Goal: Transaction & Acquisition: Purchase product/service

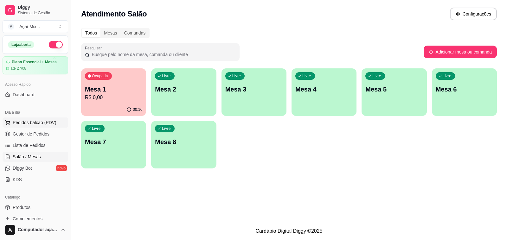
click at [48, 120] on span "Pedidos balcão (PDV)" at bounding box center [35, 122] width 44 height 6
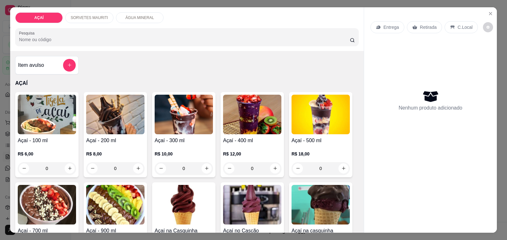
click at [226, 138] on h4 "Açaí - 400 ml" at bounding box center [252, 141] width 58 height 8
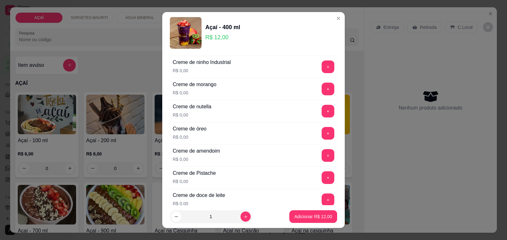
scroll to position [158, 0]
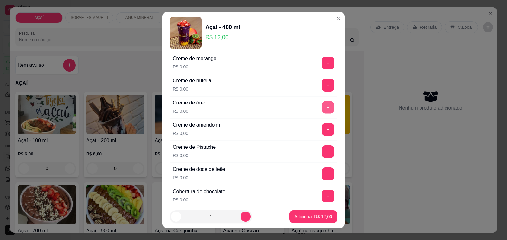
click at [322, 108] on button "+" at bounding box center [328, 107] width 12 height 12
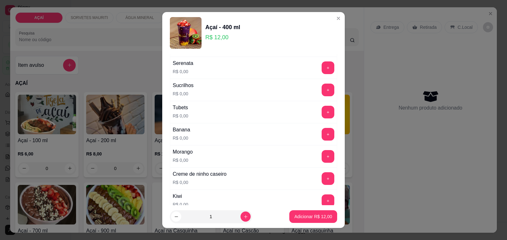
scroll to position [832, 0]
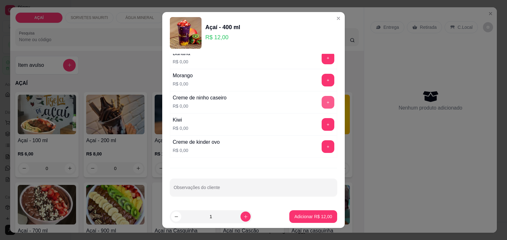
click at [322, 104] on button "+" at bounding box center [328, 102] width 13 height 13
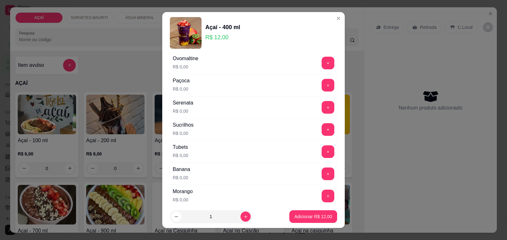
scroll to position [673, 0]
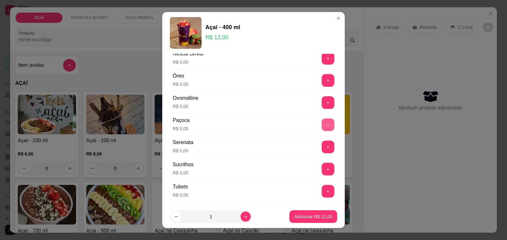
click at [322, 131] on button "+" at bounding box center [328, 124] width 13 height 13
click at [300, 216] on p "Adicionar R$ 12,00" at bounding box center [313, 216] width 38 height 6
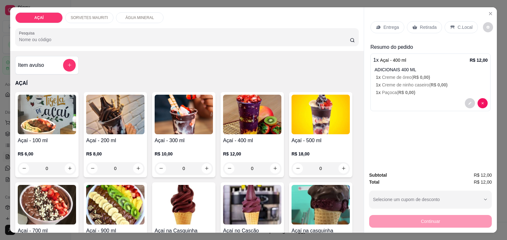
click at [383, 24] on p "Entrega" at bounding box center [391, 27] width 16 height 6
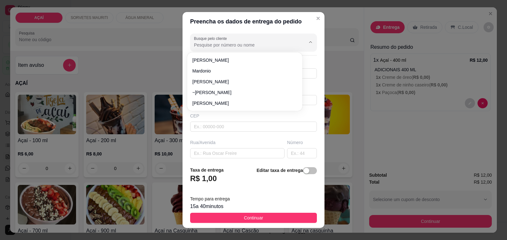
click at [209, 48] on input "Busque pelo cliente" at bounding box center [244, 45] width 101 height 6
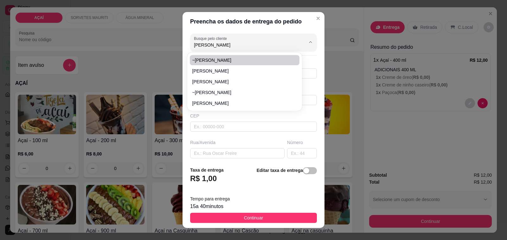
click at [224, 62] on span "~[PERSON_NAME]" at bounding box center [241, 60] width 99 height 6
type input "~[PERSON_NAME]"
type input "82014338"
type input "~[PERSON_NAME]"
type input "5752000000000"
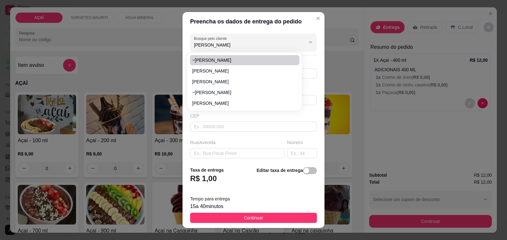
type input "Maravilha"
type input "Entregar na casa de [PERSON_NAME] descendo a antiga matança em uma estradinha d…"
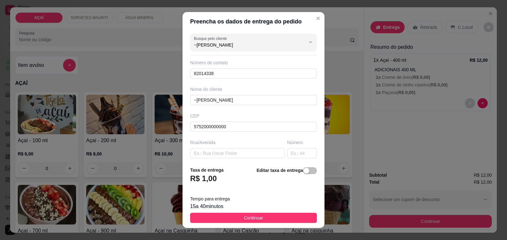
scroll to position [84, 0]
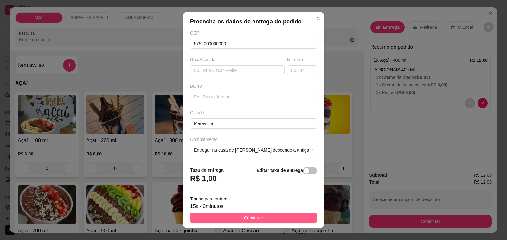
type input "~[PERSON_NAME]"
drag, startPoint x: 268, startPoint y: 214, endPoint x: 272, endPoint y: 217, distance: 4.8
click at [269, 214] on button "Continuar" at bounding box center [253, 218] width 127 height 10
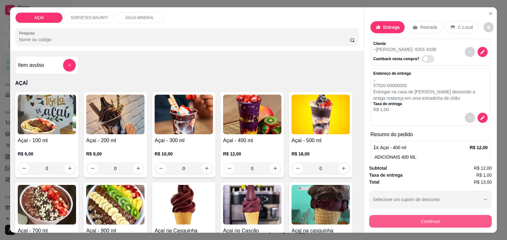
click at [461, 222] on button "Continuar" at bounding box center [430, 221] width 123 height 13
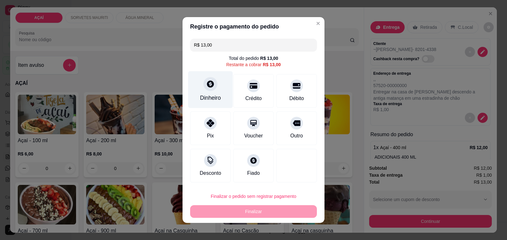
click at [204, 105] on div "Dinheiro" at bounding box center [210, 89] width 45 height 37
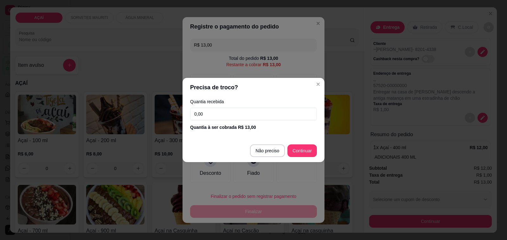
click at [219, 110] on input "0,00" at bounding box center [253, 114] width 127 height 13
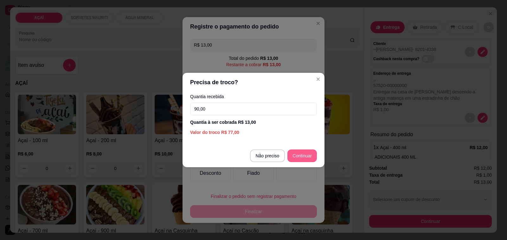
type input "90,00"
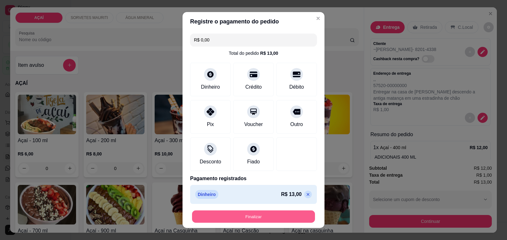
click at [289, 217] on button "Finalizar" at bounding box center [253, 217] width 123 height 12
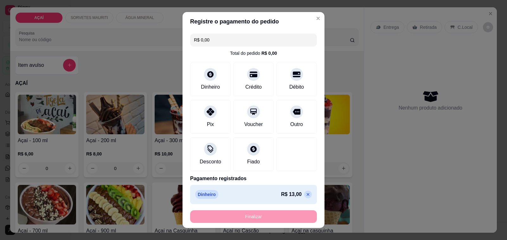
type input "-R$ 13,00"
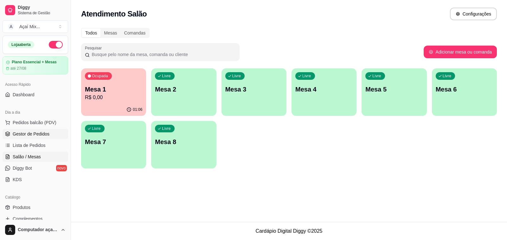
click at [25, 133] on span "Gestor de Pedidos" at bounding box center [31, 134] width 37 height 6
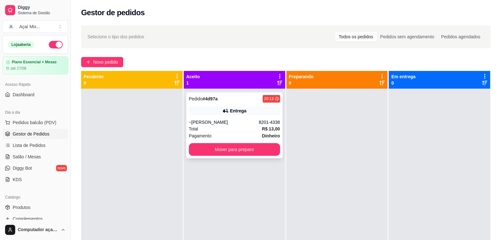
click at [229, 128] on div "Total R$ 13,00" at bounding box center [234, 128] width 91 height 7
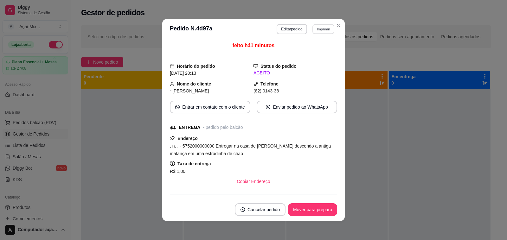
click at [322, 32] on button "Imprimir" at bounding box center [323, 29] width 22 height 10
click at [318, 50] on button "Impressora" at bounding box center [309, 52] width 44 height 10
click at [322, 29] on button "Imprimir" at bounding box center [323, 29] width 22 height 10
click at [314, 49] on button "Impressora" at bounding box center [309, 52] width 46 height 10
